Goal: Task Accomplishment & Management: Manage account settings

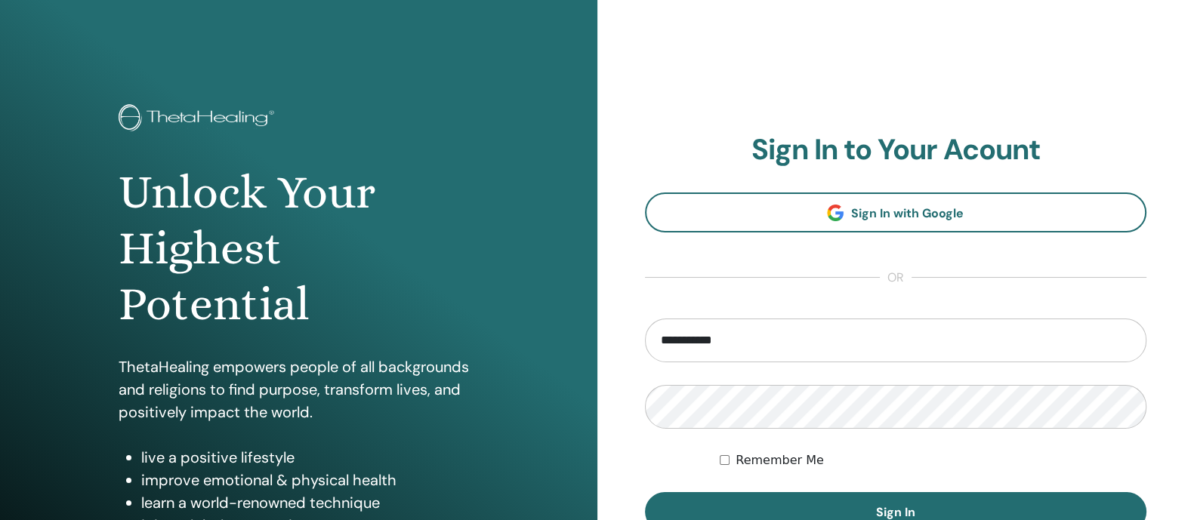
click at [693, 344] on input "**********" at bounding box center [896, 341] width 502 height 44
click at [702, 344] on input "******" at bounding box center [896, 341] width 502 height 44
type input "**********"
click at [645, 492] on button "Sign In" at bounding box center [896, 511] width 502 height 39
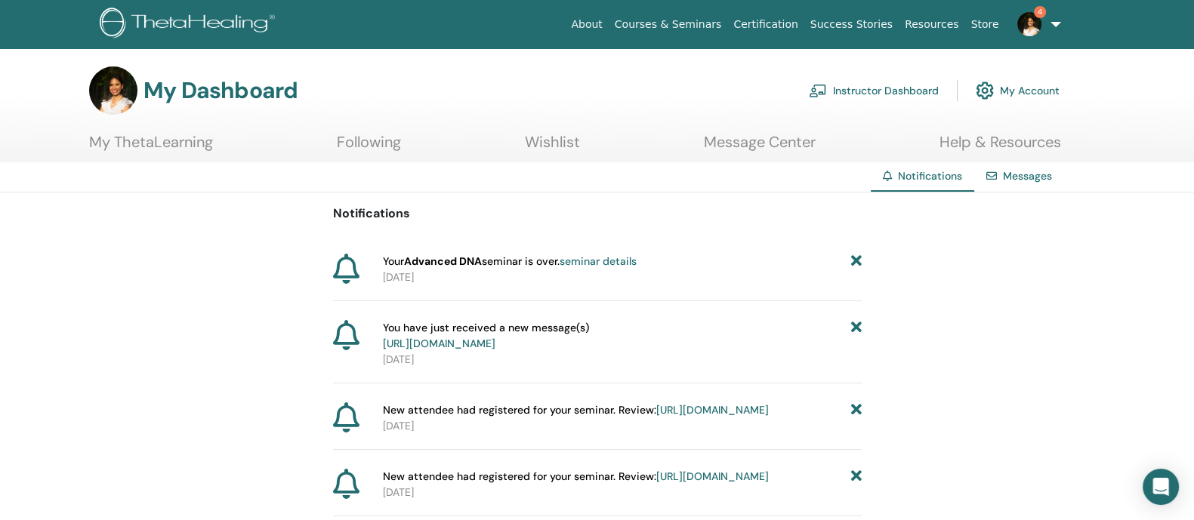
click at [495, 339] on link "https://member.thetahealing.com/message-center/messages/913d0f7a-8d4f-4e85-bbb0…" at bounding box center [439, 344] width 113 height 14
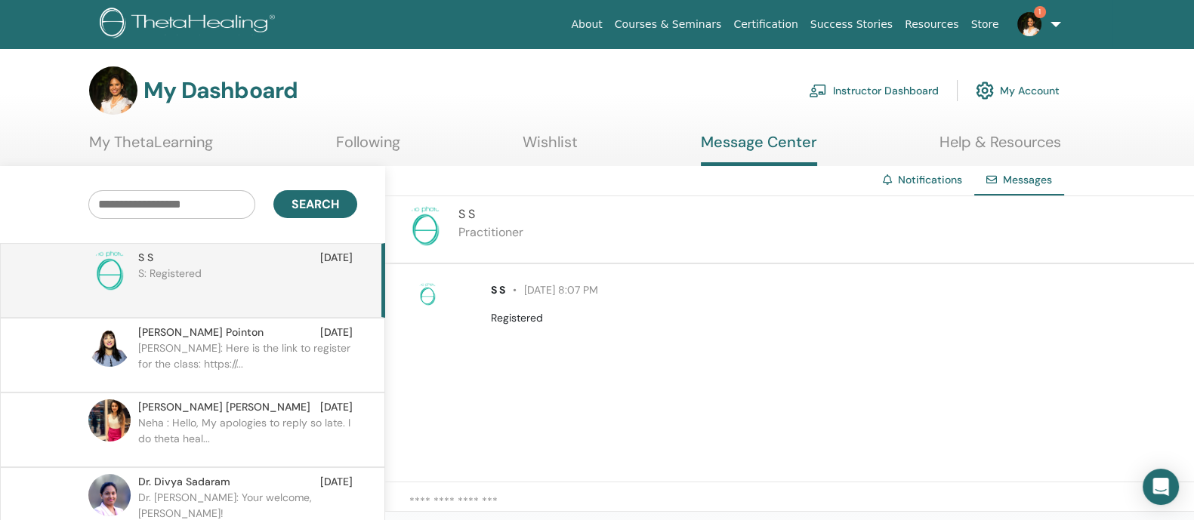
click at [1026, 17] on img at bounding box center [1029, 24] width 24 height 24
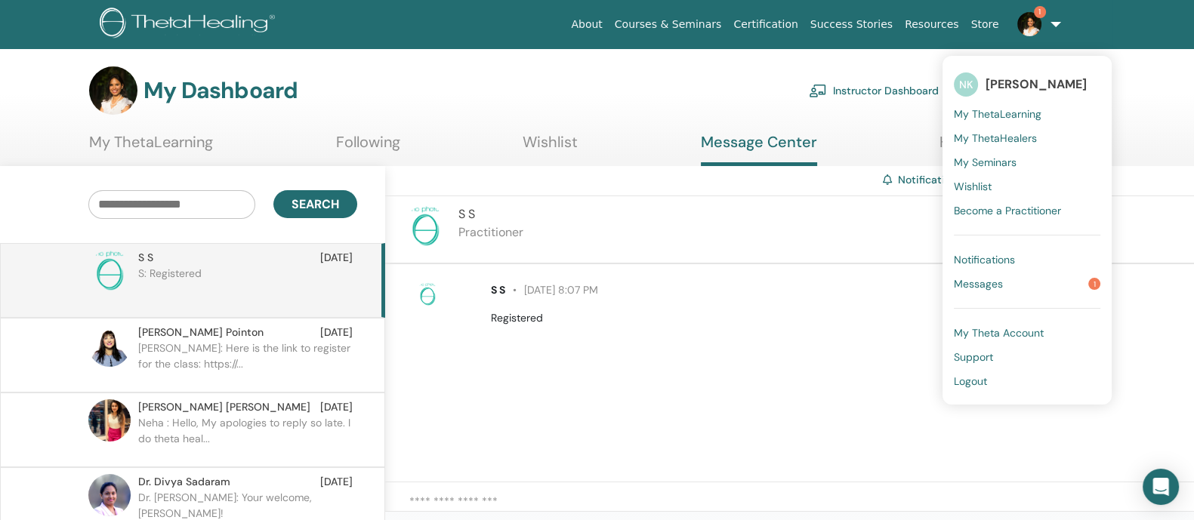
click at [986, 159] on span "My Seminars" at bounding box center [985, 163] width 63 height 14
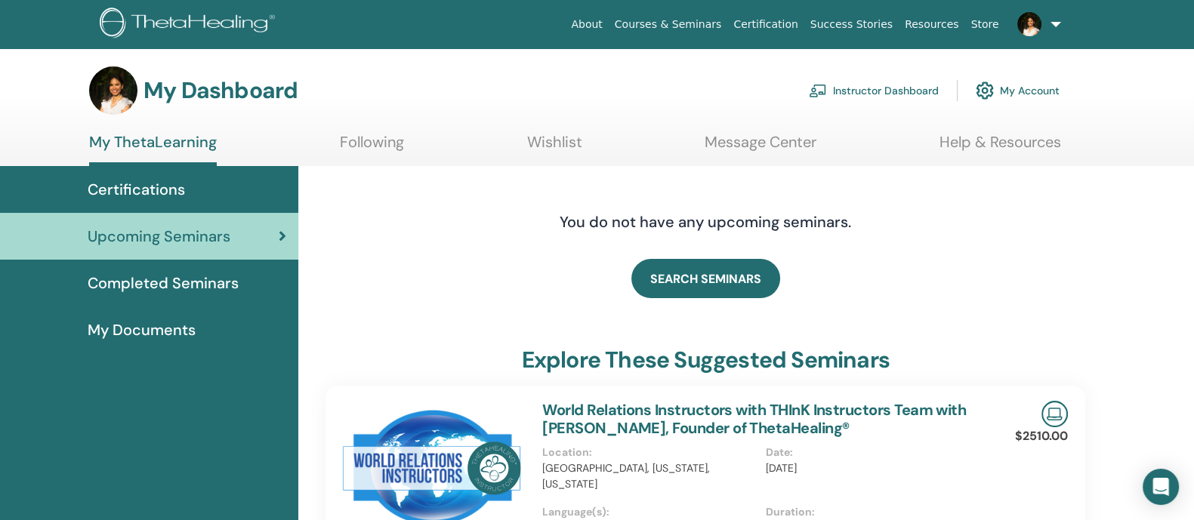
click at [871, 78] on link "Instructor Dashboard" at bounding box center [874, 90] width 130 height 33
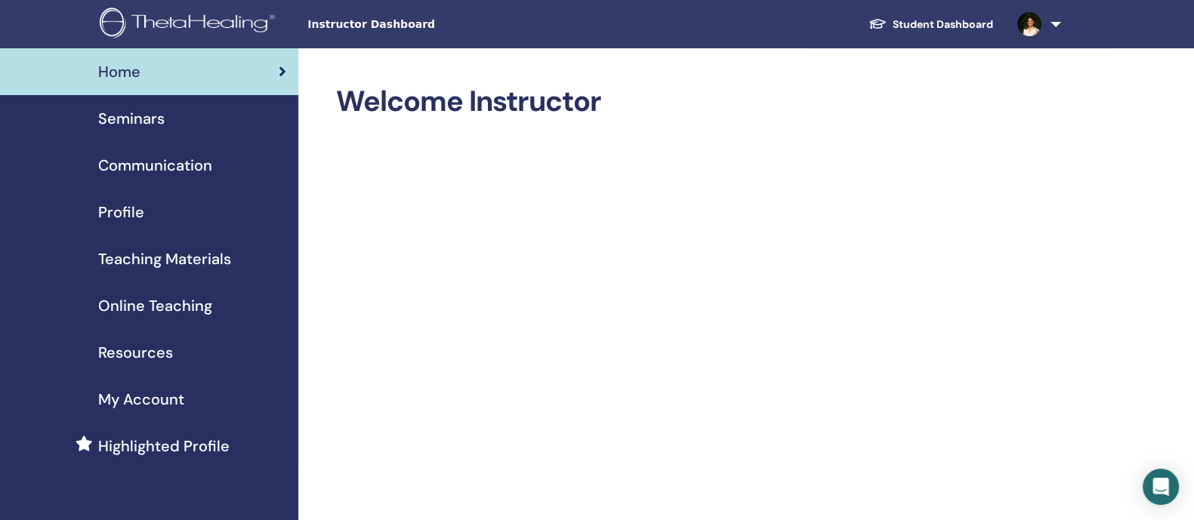
click at [201, 111] on div "Seminars" at bounding box center [149, 118] width 274 height 23
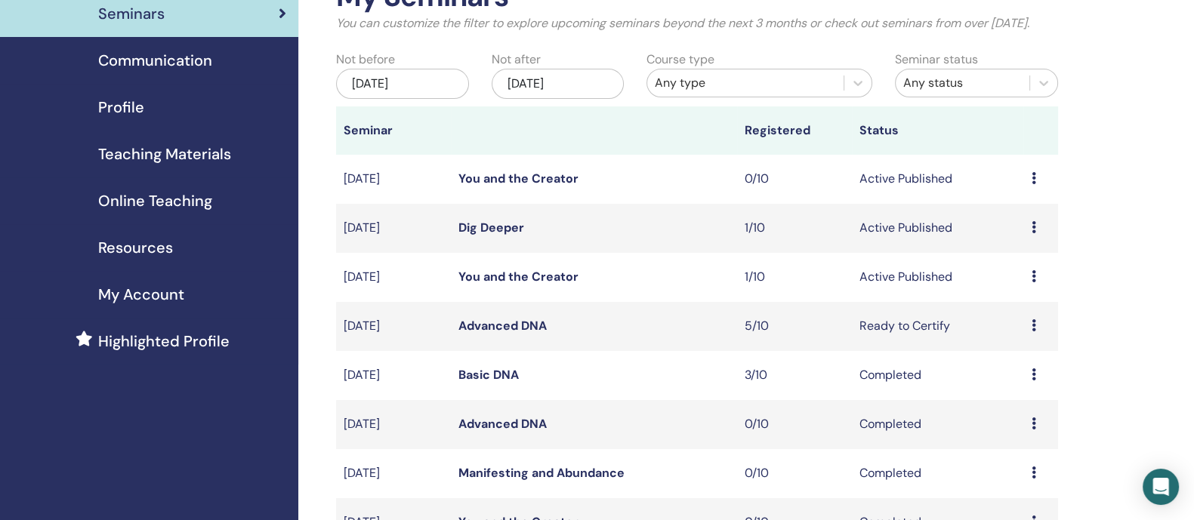
scroll to position [106, 0]
click at [532, 333] on link "Advanced DNA" at bounding box center [502, 325] width 88 height 16
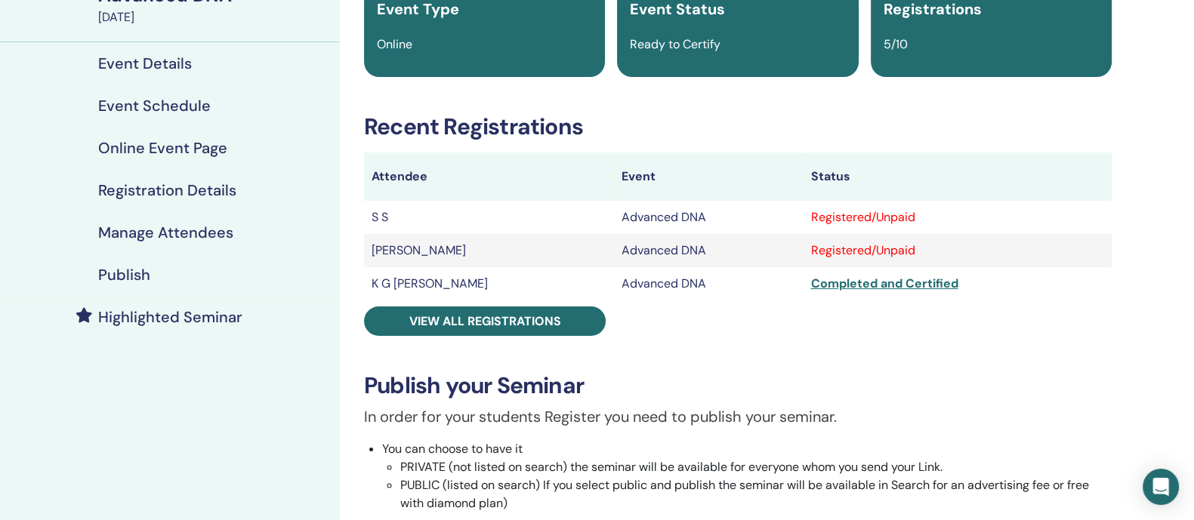
scroll to position [140, 0]
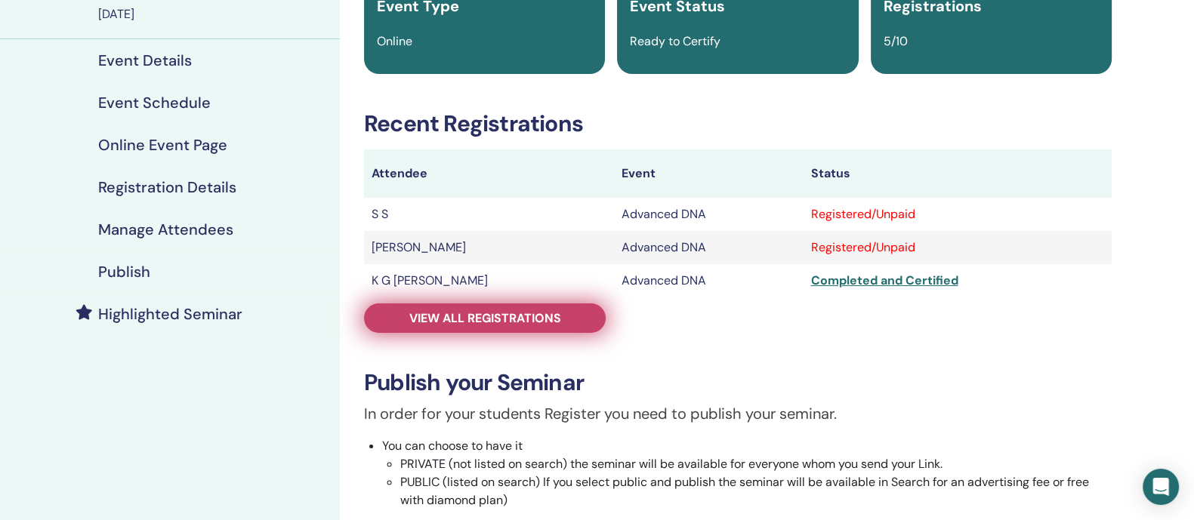
click at [526, 311] on span "View all registrations" at bounding box center [485, 318] width 152 height 16
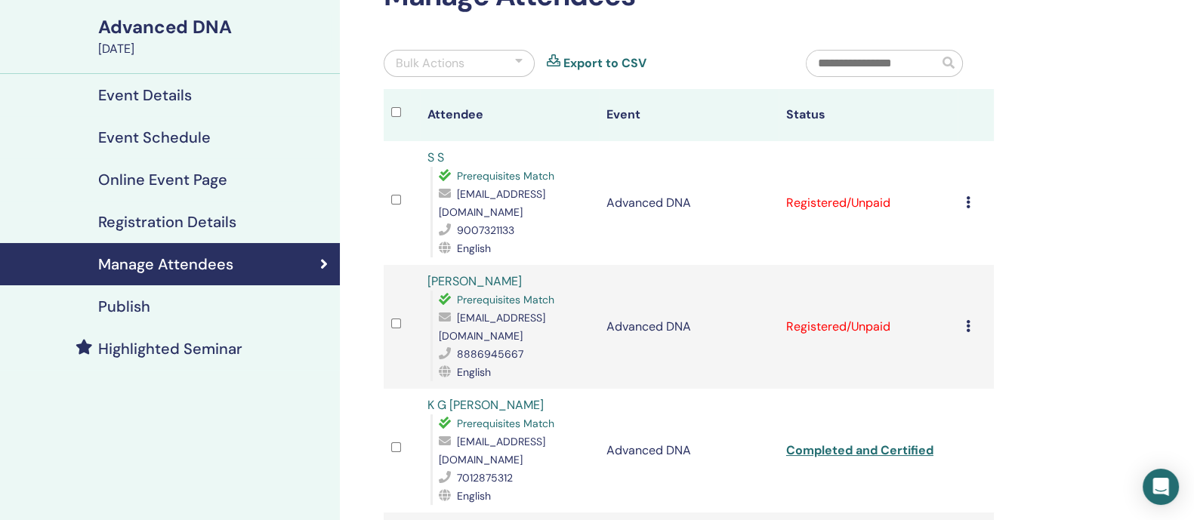
scroll to position [105, 0]
click at [970, 204] on div "Cancel Registration Do not auto-certify Mark as Paid Mark as Unpaid Mark as Abs…" at bounding box center [975, 204] width 21 height 18
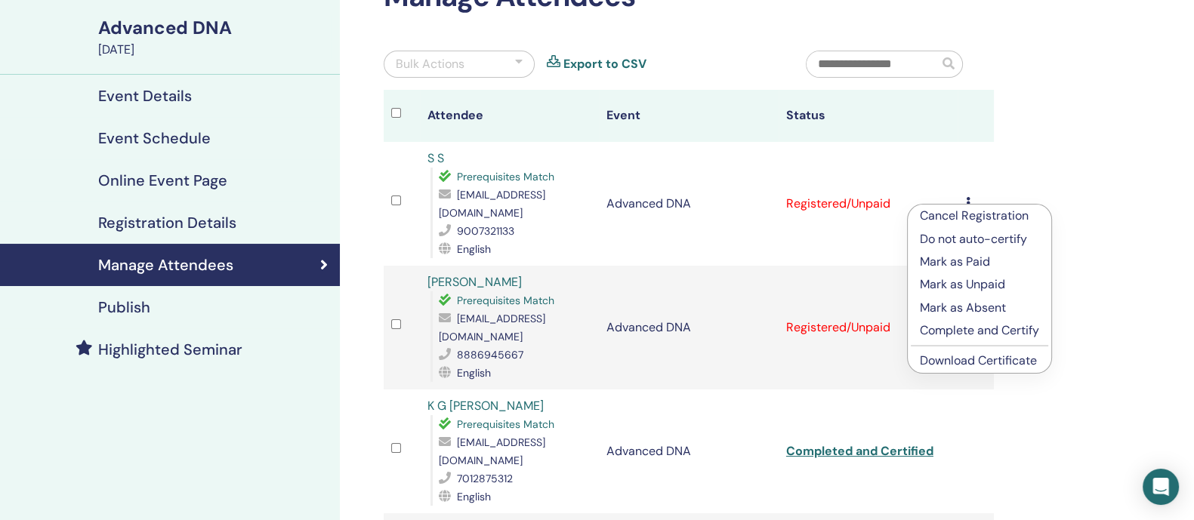
click at [963, 324] on p "Complete and Certify" at bounding box center [979, 331] width 119 height 18
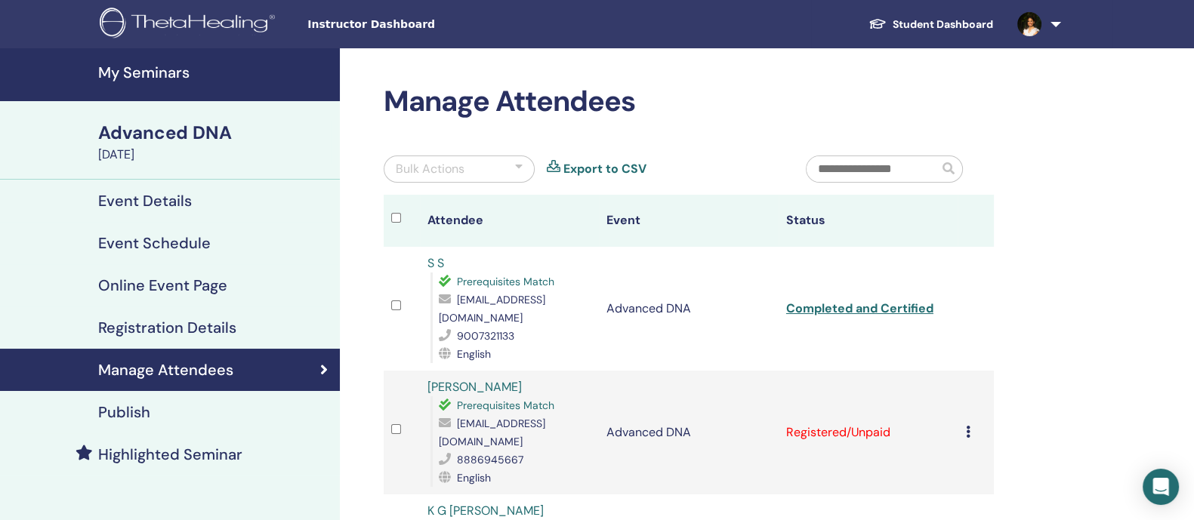
click at [967, 434] on icon at bounding box center [967, 432] width 5 height 12
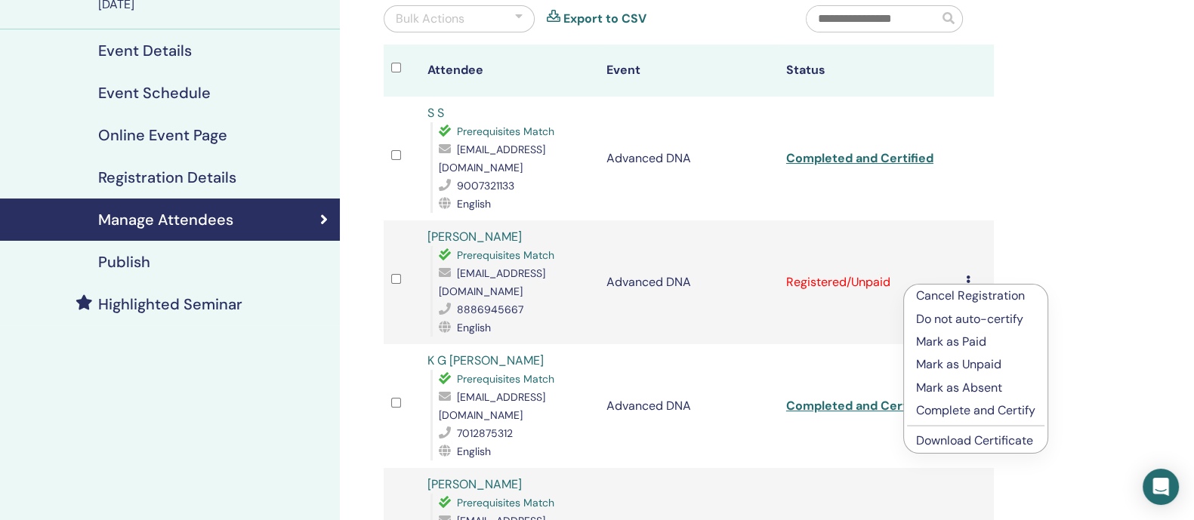
scroll to position [150, 0]
click at [958, 405] on p "Complete and Certify" at bounding box center [975, 411] width 119 height 18
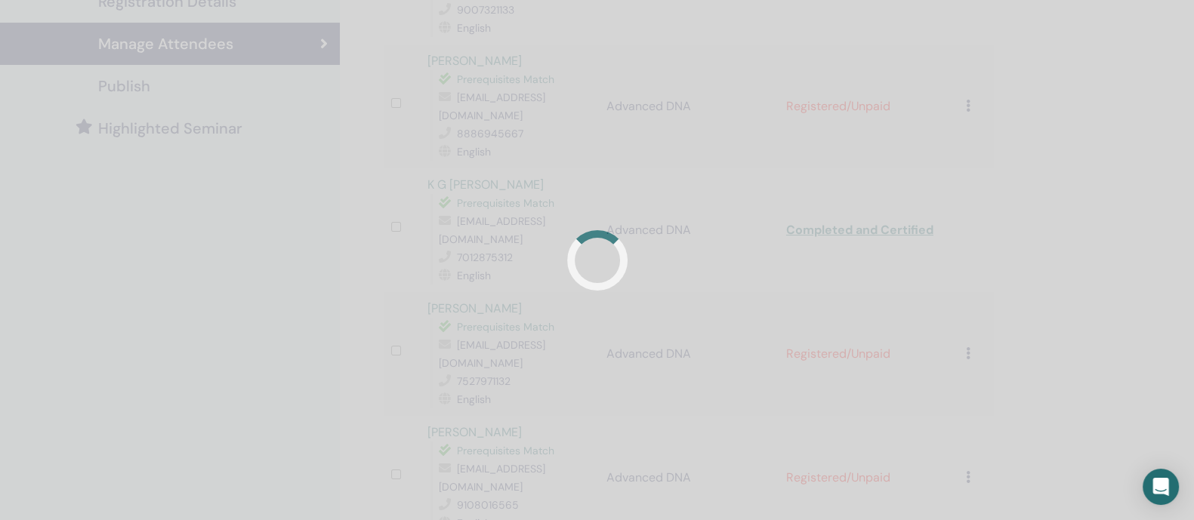
scroll to position [365, 0]
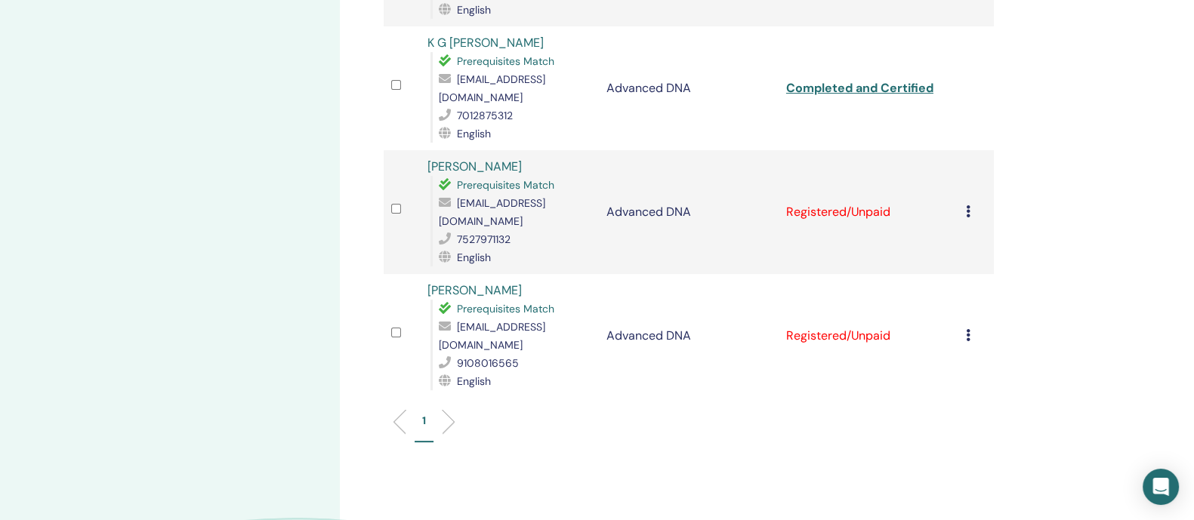
scroll to position [469, 0]
click at [972, 202] on div "Cancel Registration Do not auto-certify Mark as Paid Mark as Unpaid Mark as Abs…" at bounding box center [975, 211] width 21 height 18
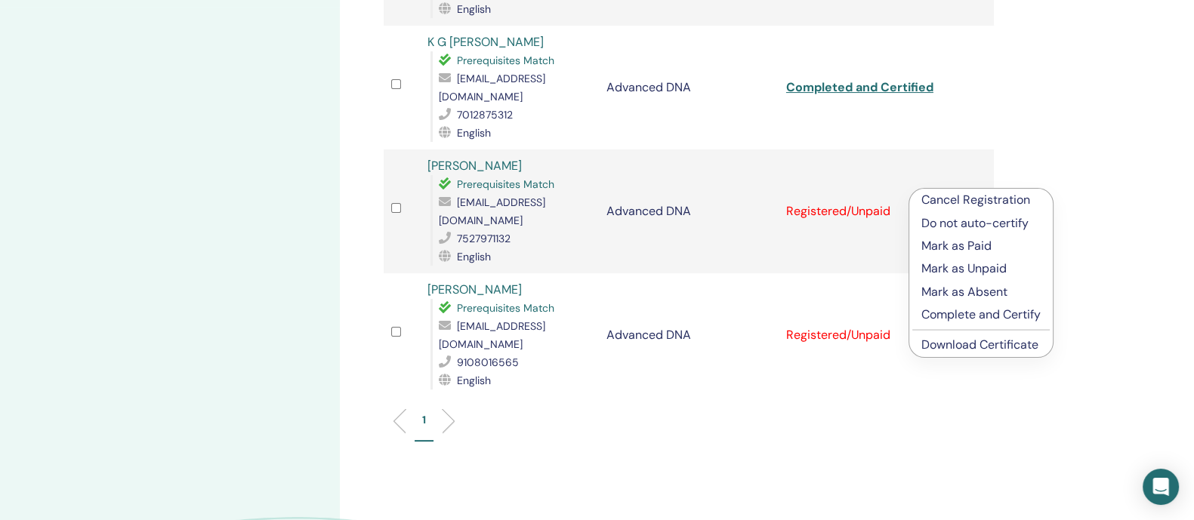
click at [967, 312] on p "Complete and Certify" at bounding box center [980, 315] width 119 height 18
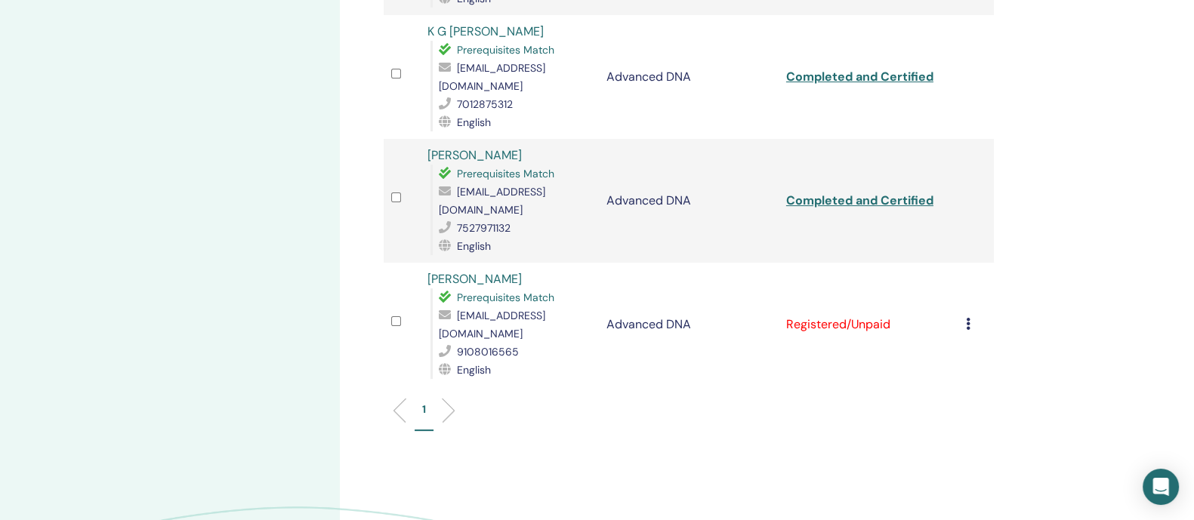
scroll to position [498, 0]
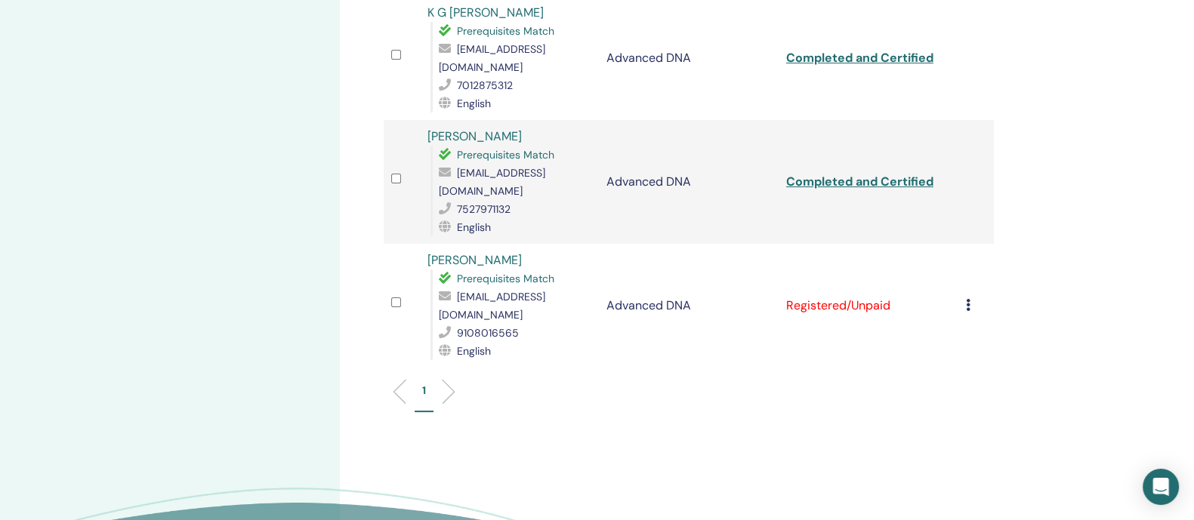
click at [967, 299] on icon at bounding box center [967, 305] width 5 height 12
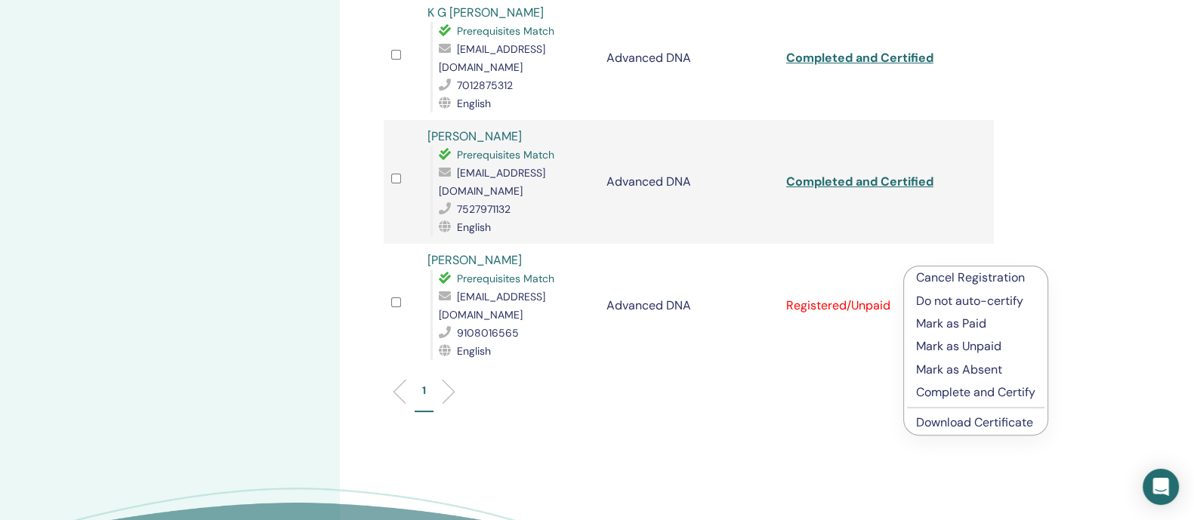
click at [961, 390] on p "Complete and Certify" at bounding box center [975, 393] width 119 height 18
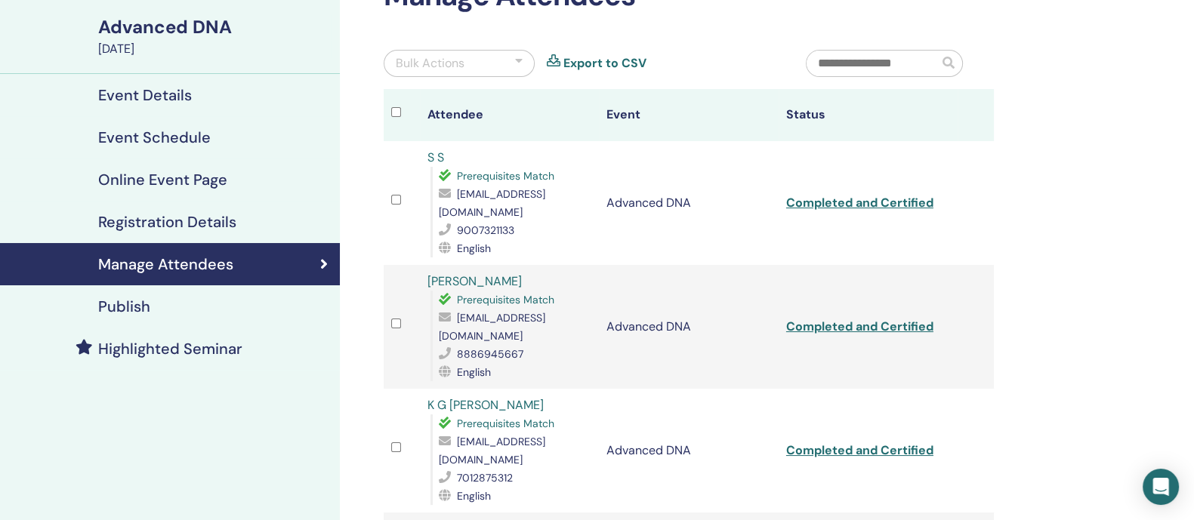
scroll to position [35, 0]
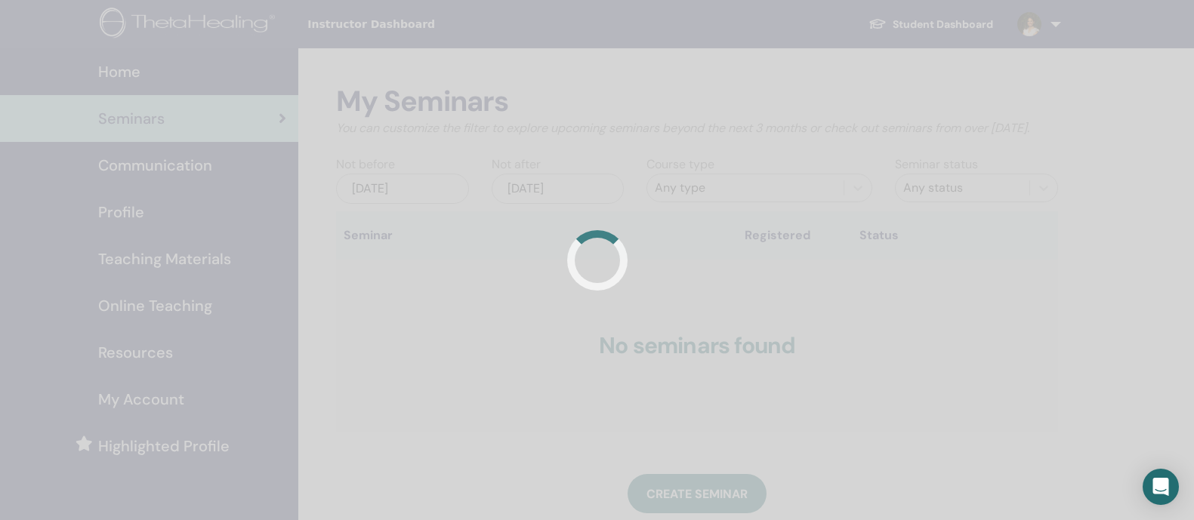
scroll to position [106, 0]
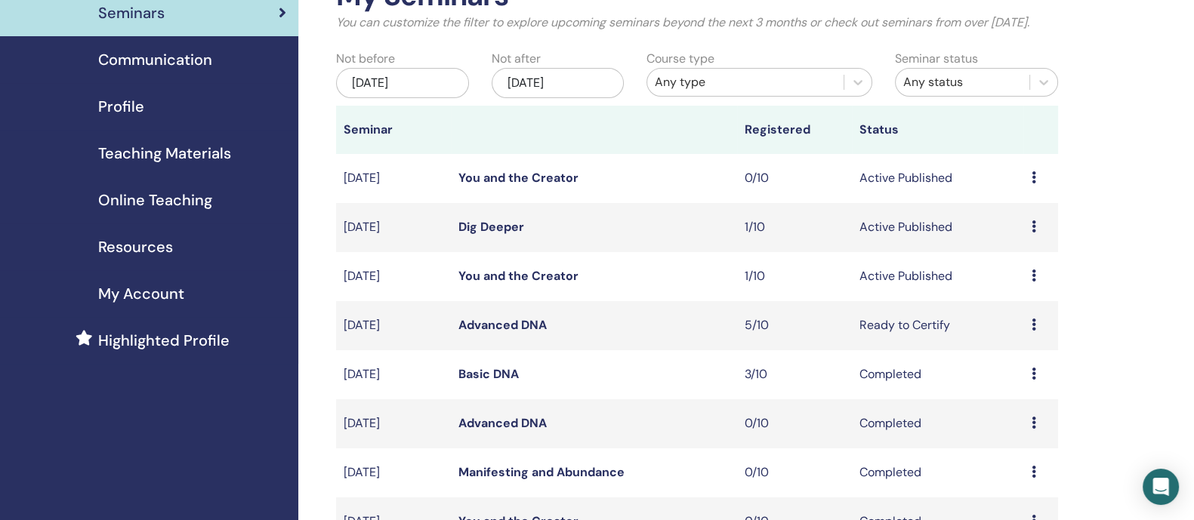
click at [547, 284] on link "You and the Creator" at bounding box center [518, 276] width 120 height 16
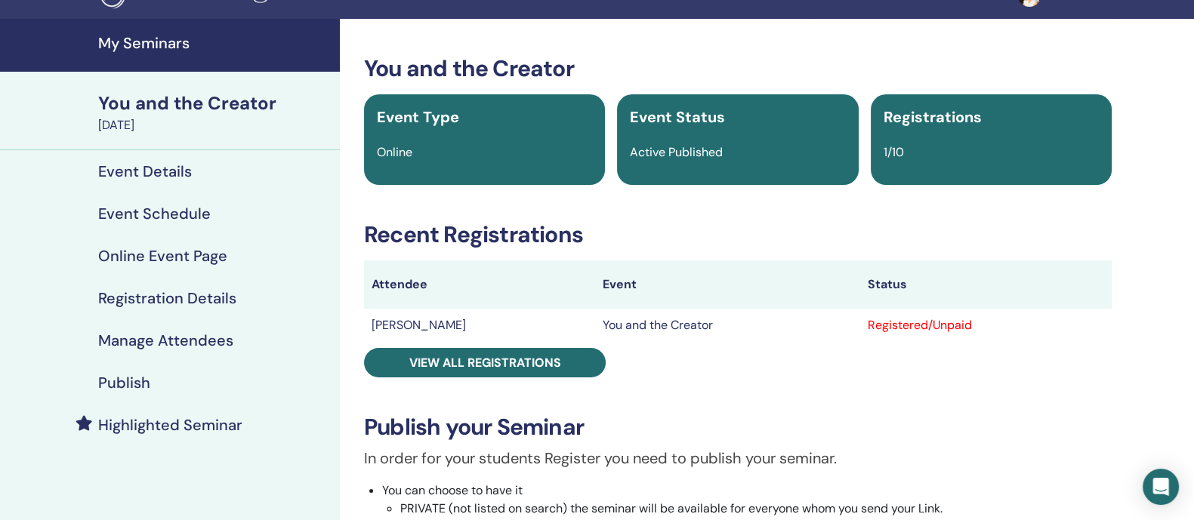
scroll to position [30, 0]
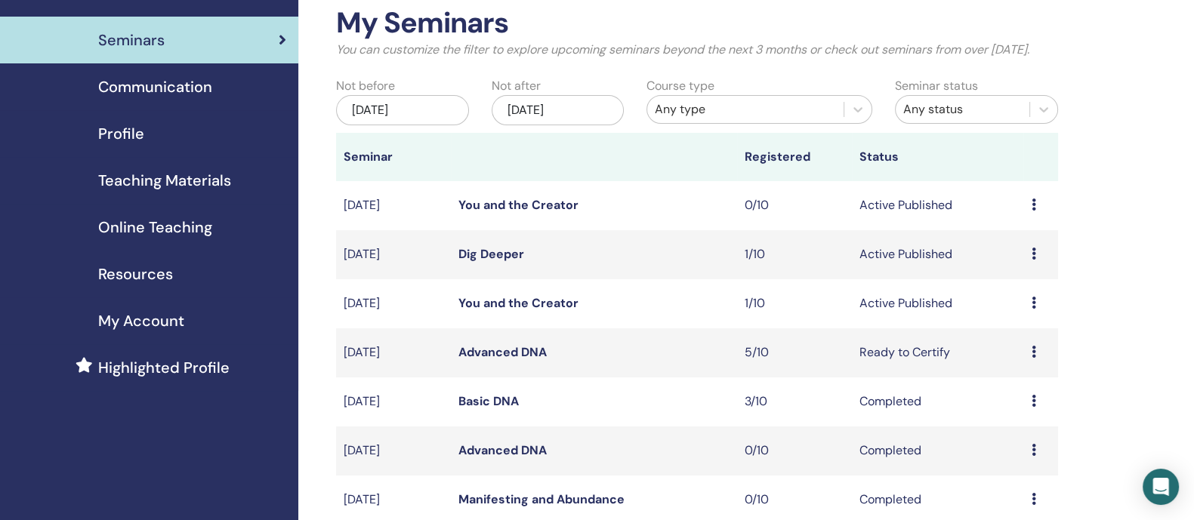
scroll to position [81, 0]
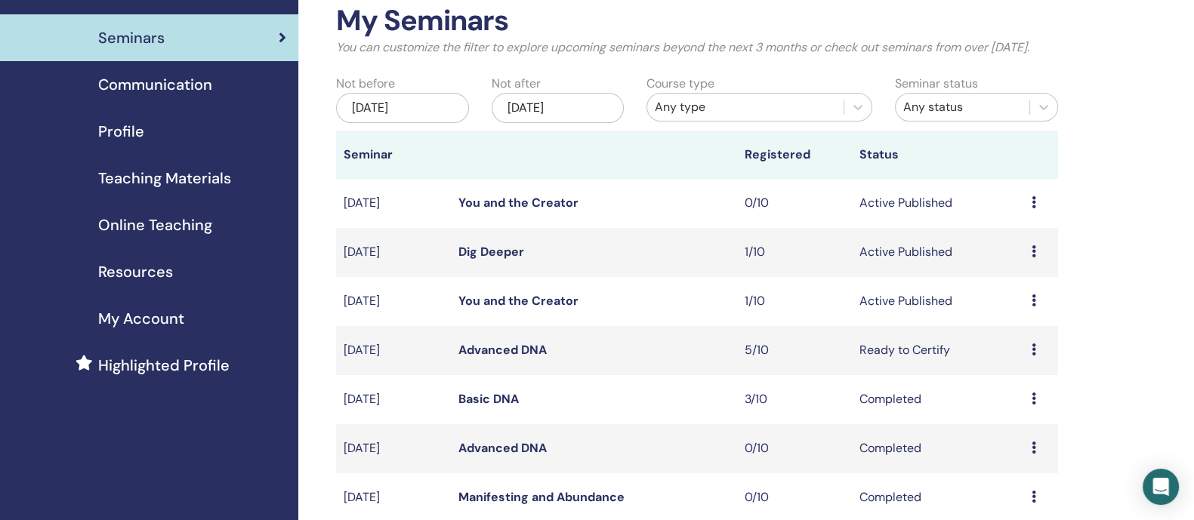
click at [535, 211] on link "You and the Creator" at bounding box center [518, 203] width 120 height 16
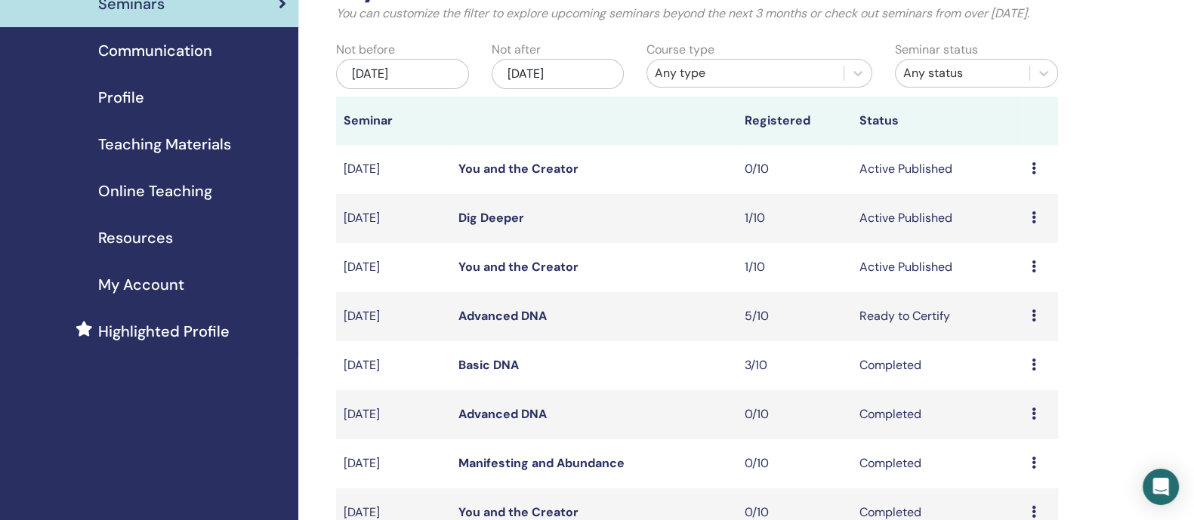
scroll to position [116, 0]
drag, startPoint x: 1035, startPoint y: 183, endPoint x: 536, endPoint y: 182, distance: 499.1
click at [536, 175] on link "You and the Creator" at bounding box center [518, 167] width 120 height 16
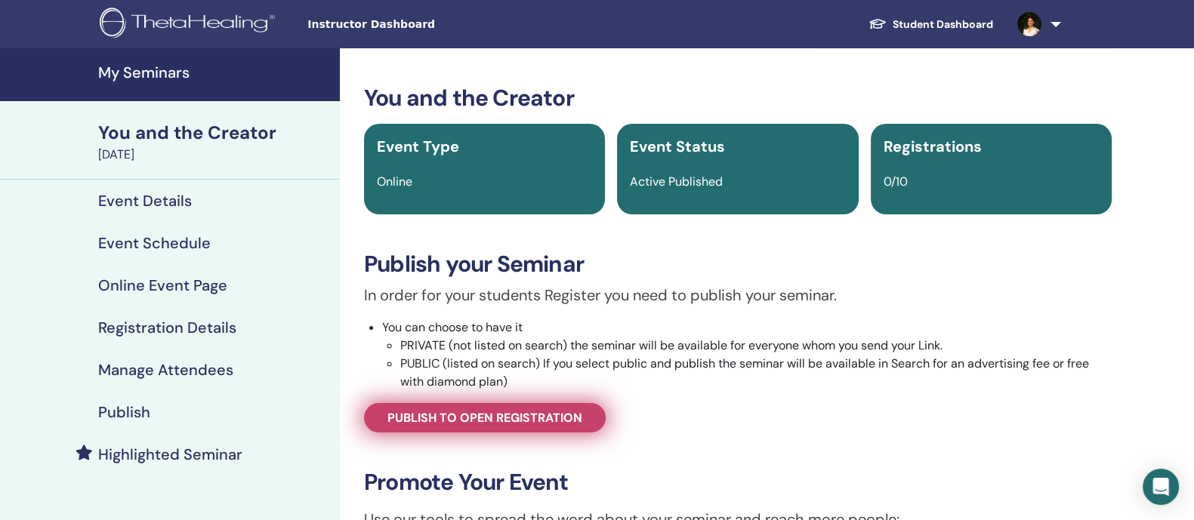
click at [563, 423] on span "Publish to open registration" at bounding box center [484, 418] width 195 height 16
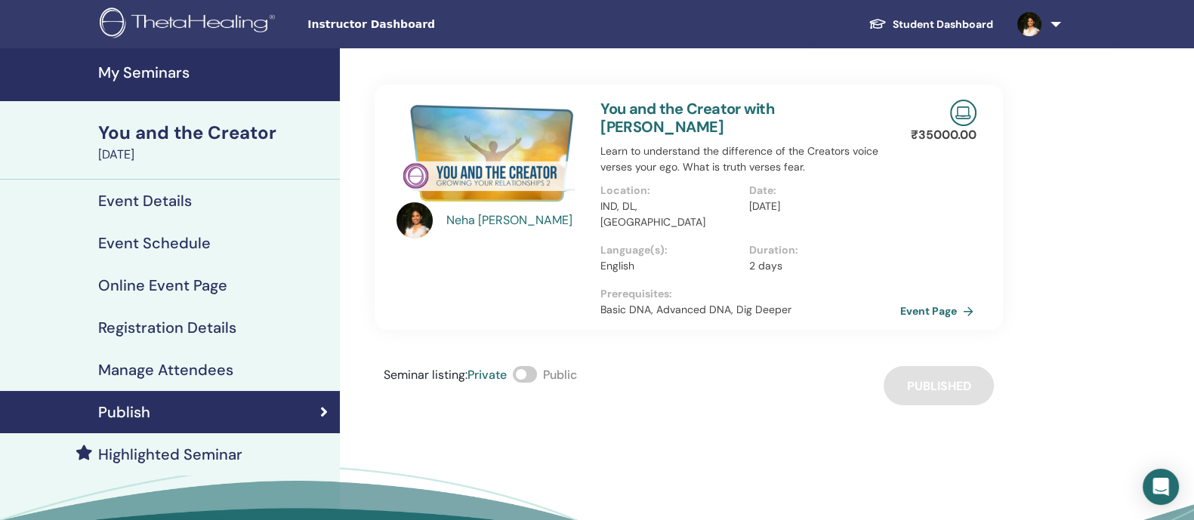
click at [920, 300] on link "Event Page" at bounding box center [939, 311] width 79 height 23
click at [543, 366] on div "Seminar listing : Private Public" at bounding box center [480, 385] width 193 height 39
click at [537, 366] on span at bounding box center [525, 374] width 24 height 17
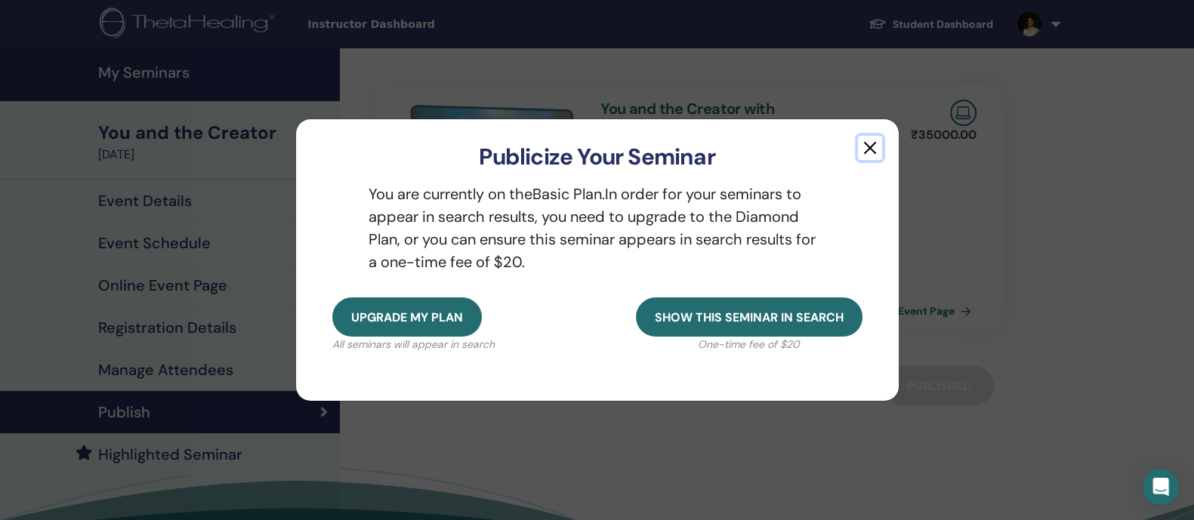
click at [870, 150] on button "button" at bounding box center [870, 148] width 24 height 24
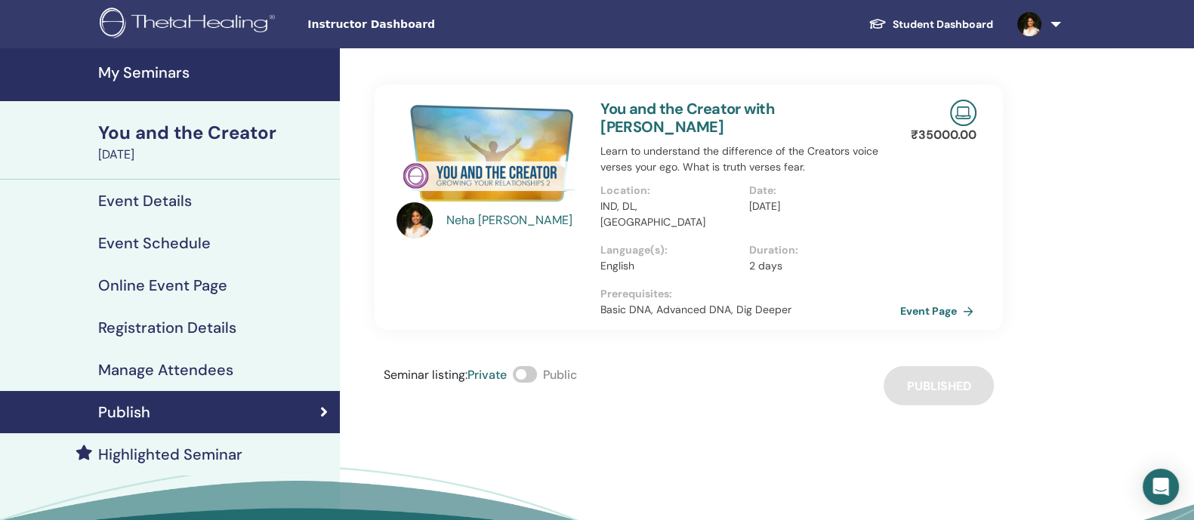
click at [952, 300] on link "Event Page" at bounding box center [939, 311] width 79 height 23
